Goal: Task Accomplishment & Management: Manage account settings

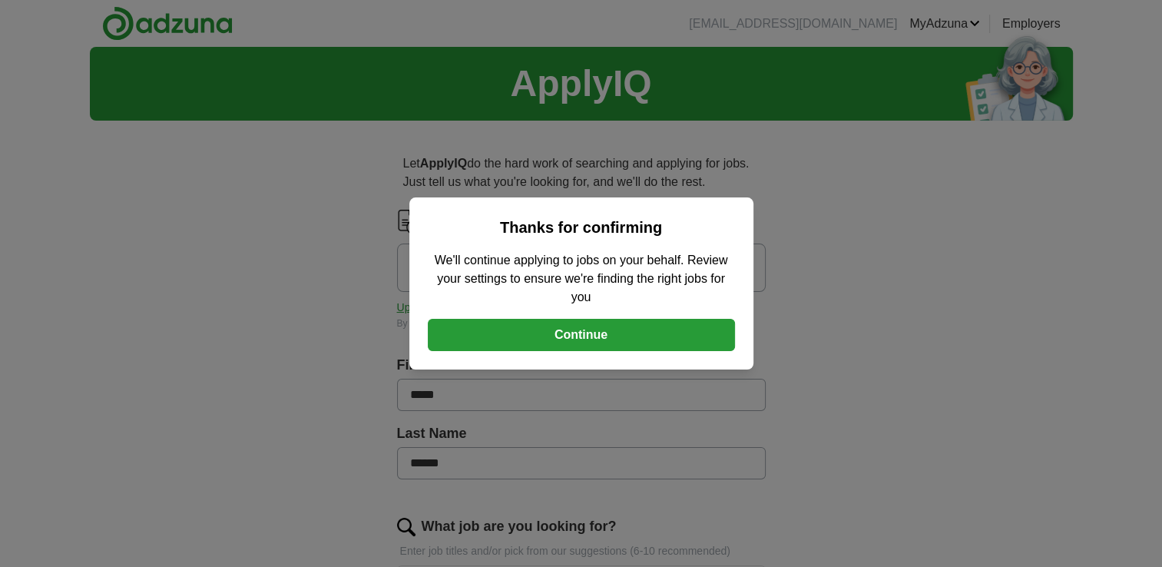
click at [597, 336] on button "Continue" at bounding box center [581, 335] width 307 height 32
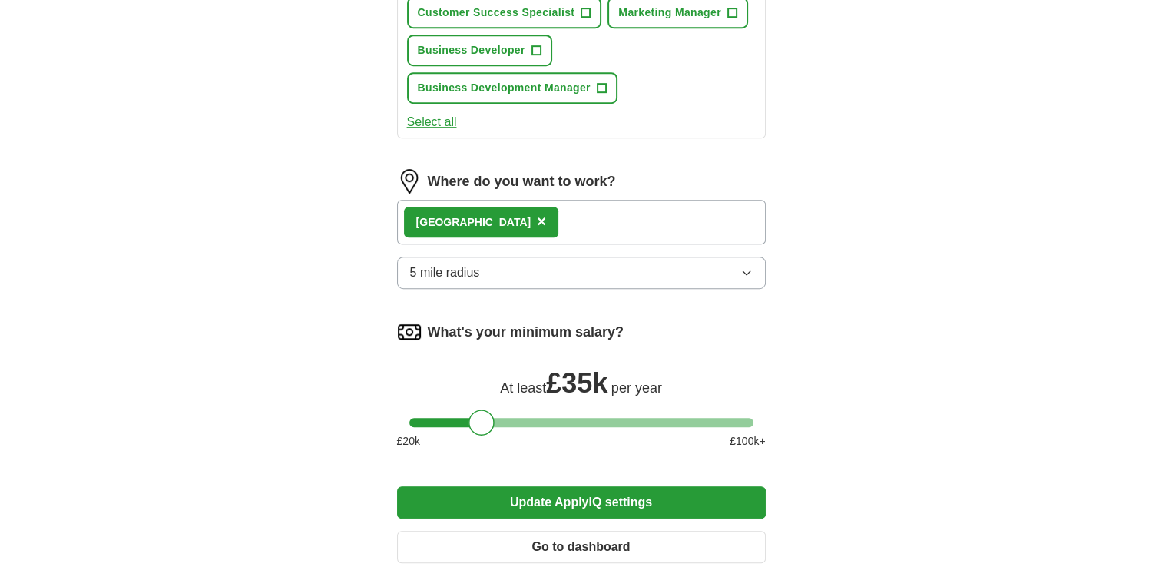
scroll to position [998, 0]
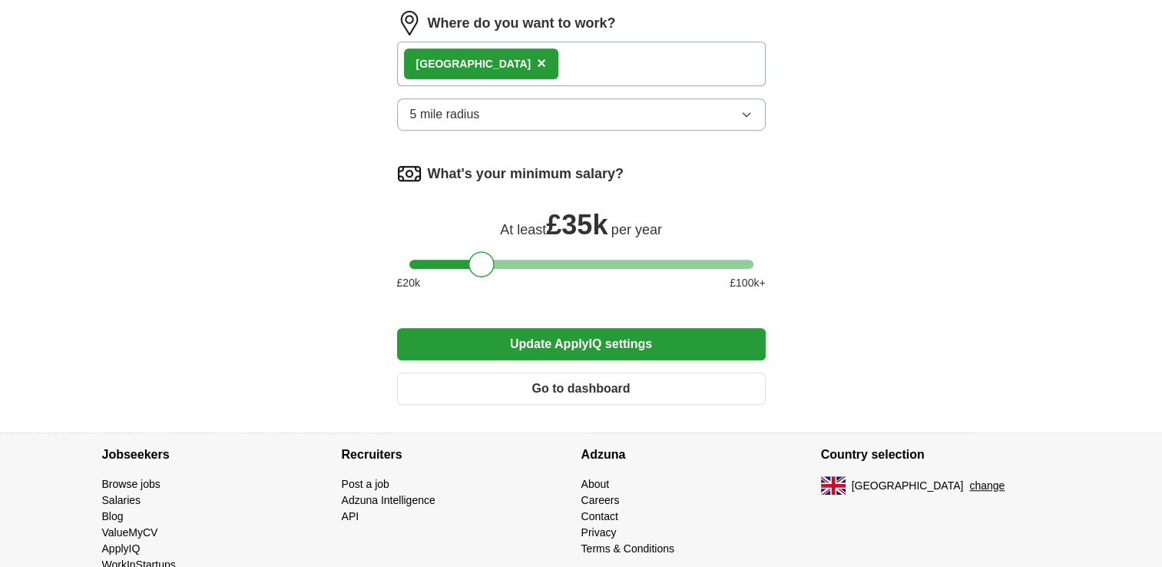
click at [596, 336] on button "Update ApplyIQ settings" at bounding box center [581, 344] width 369 height 32
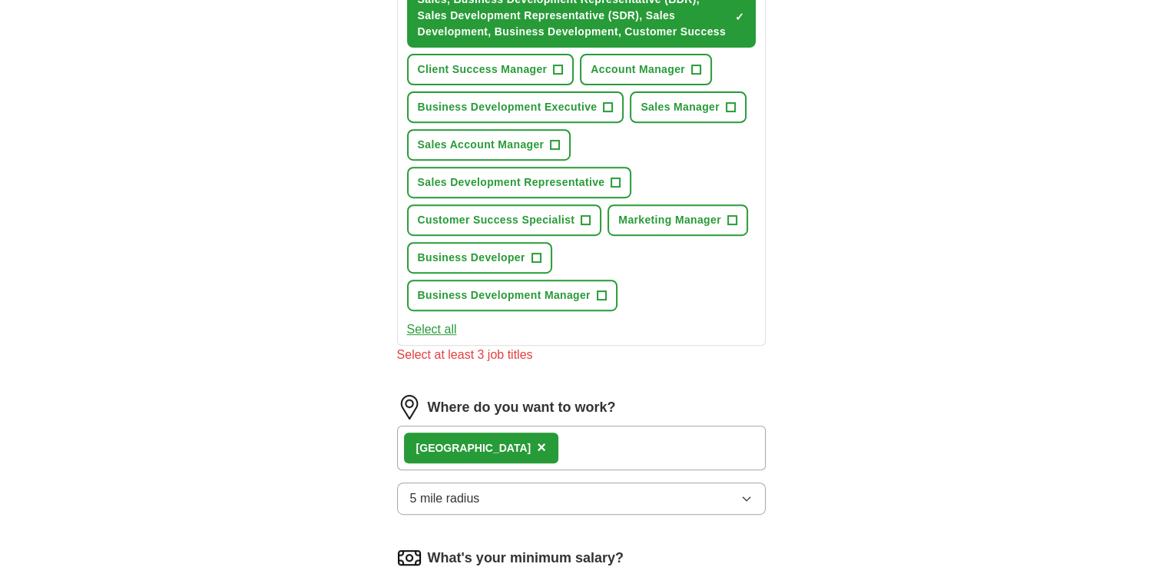
scroll to position [556, 0]
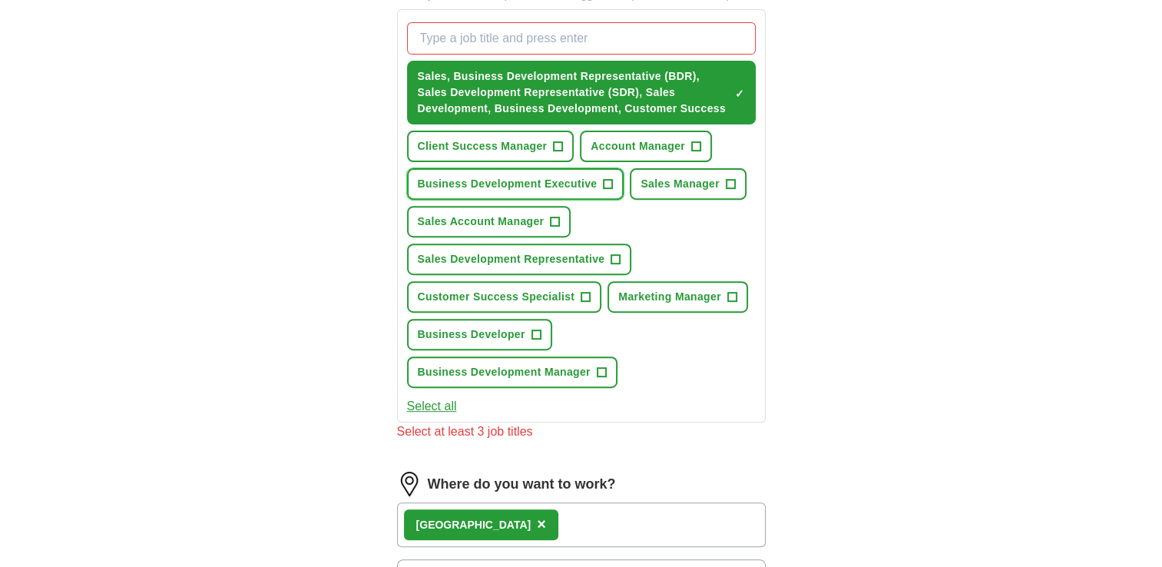
click at [607, 179] on span "+" at bounding box center [608, 184] width 9 height 12
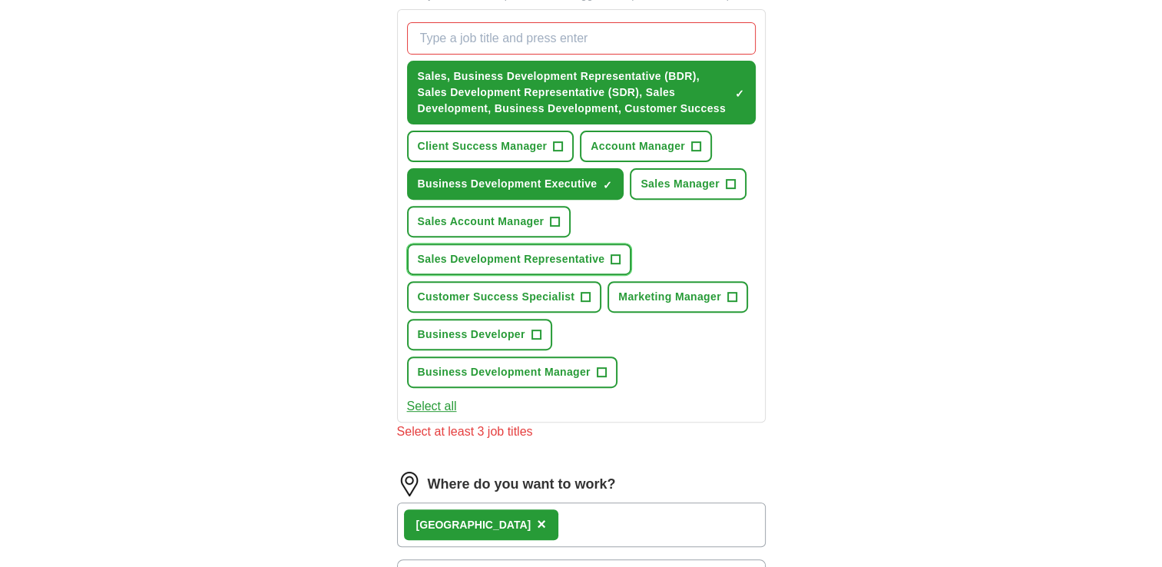
click at [614, 254] on span "+" at bounding box center [615, 259] width 9 height 12
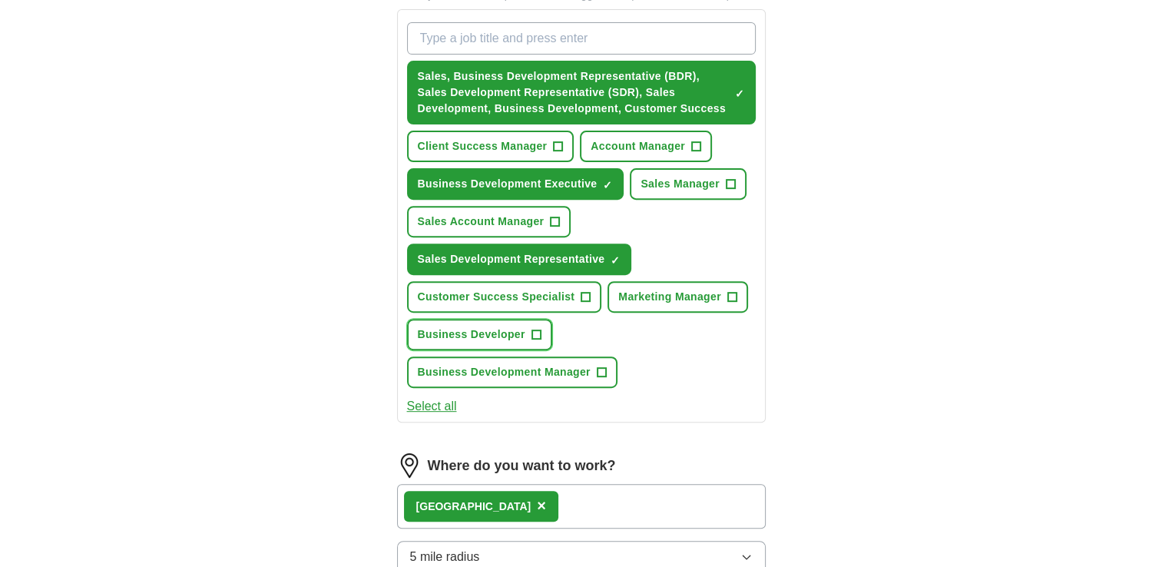
click at [538, 329] on span "+" at bounding box center [535, 335] width 9 height 12
click at [730, 292] on span "+" at bounding box center [731, 297] width 9 height 12
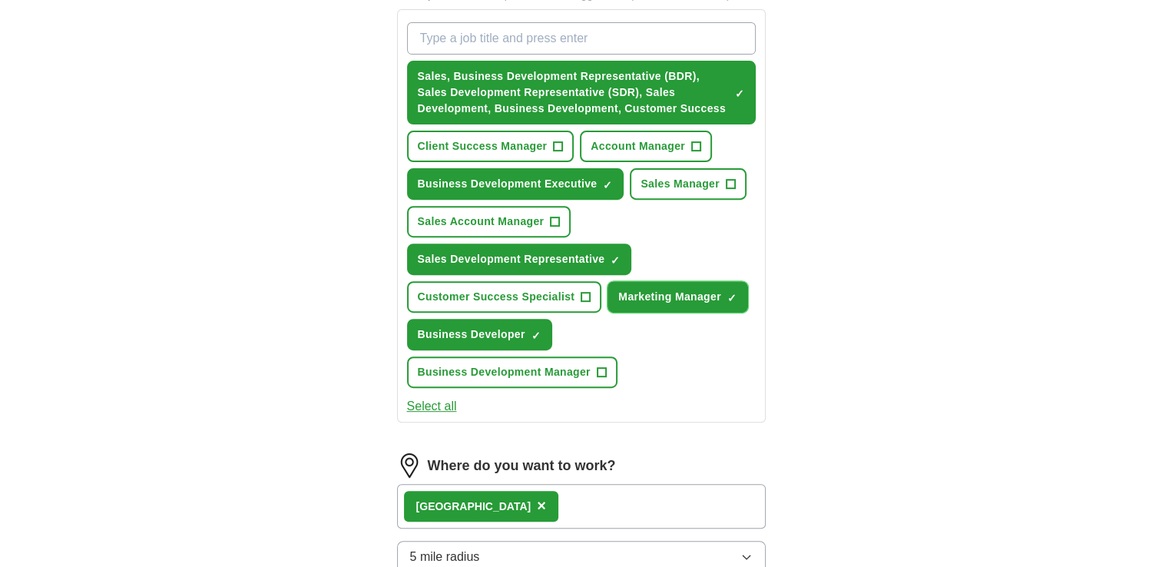
click at [0, 0] on span "×" at bounding box center [0, 0] width 0 height 0
click at [601, 366] on span "+" at bounding box center [601, 372] width 9 height 12
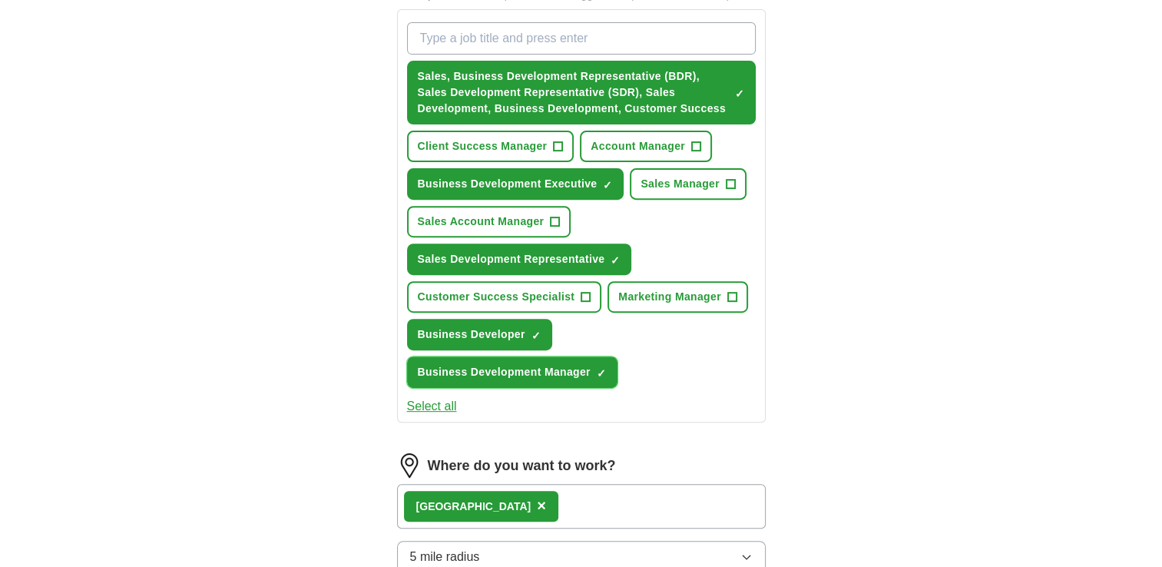
click at [0, 0] on span "×" at bounding box center [0, 0] width 0 height 0
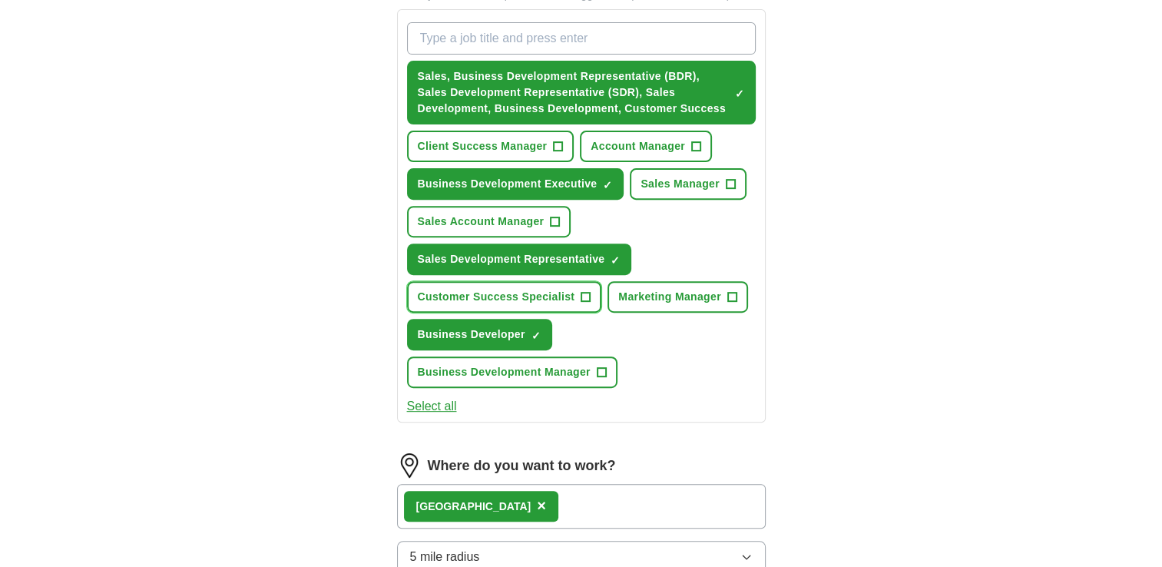
click at [584, 291] on span "+" at bounding box center [585, 297] width 9 height 12
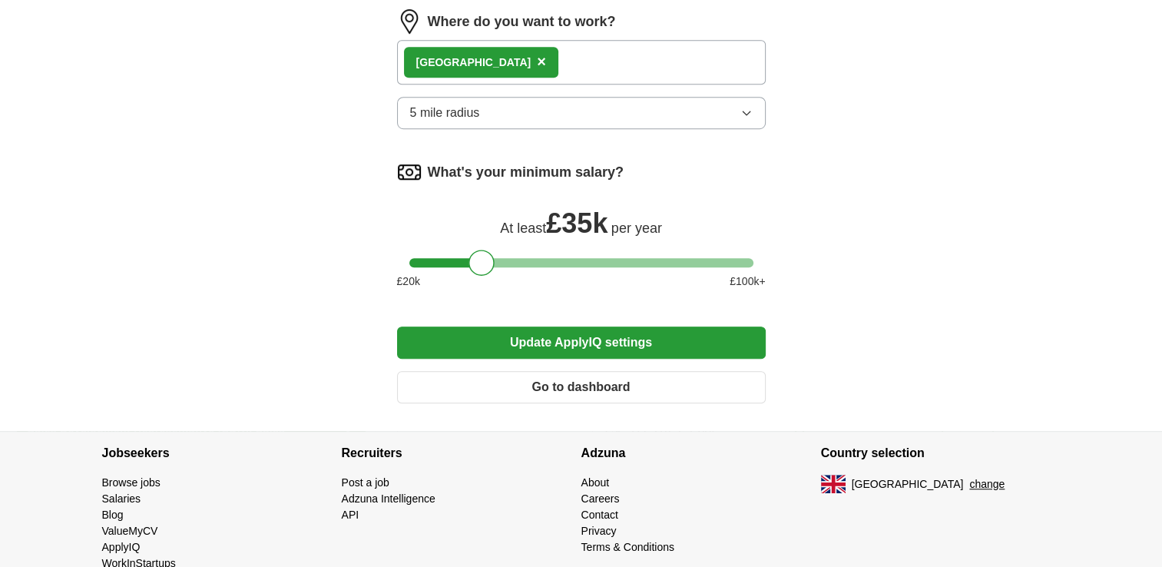
scroll to position [1027, 0]
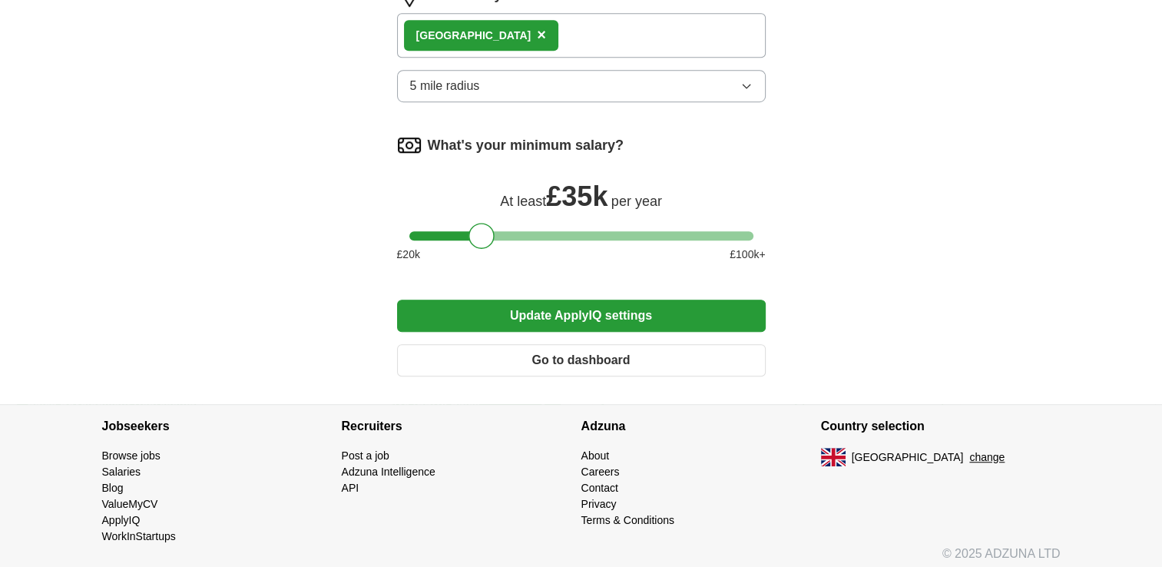
click at [568, 306] on button "Update ApplyIQ settings" at bounding box center [581, 316] width 369 height 32
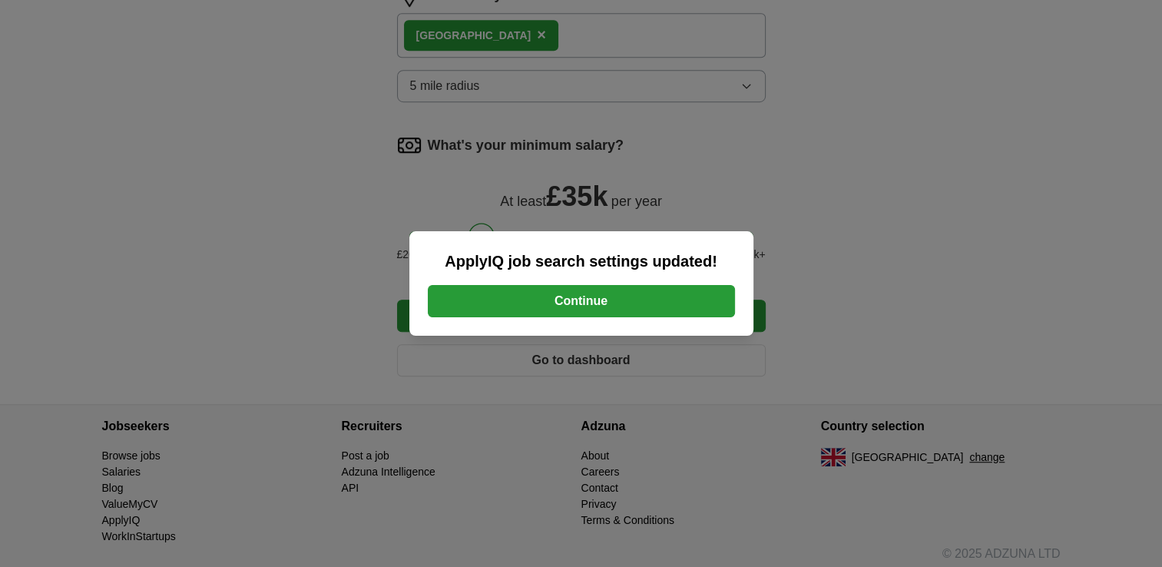
click at [590, 300] on button "Continue" at bounding box center [581, 301] width 307 height 32
